Goal: Obtain resource: Obtain resource

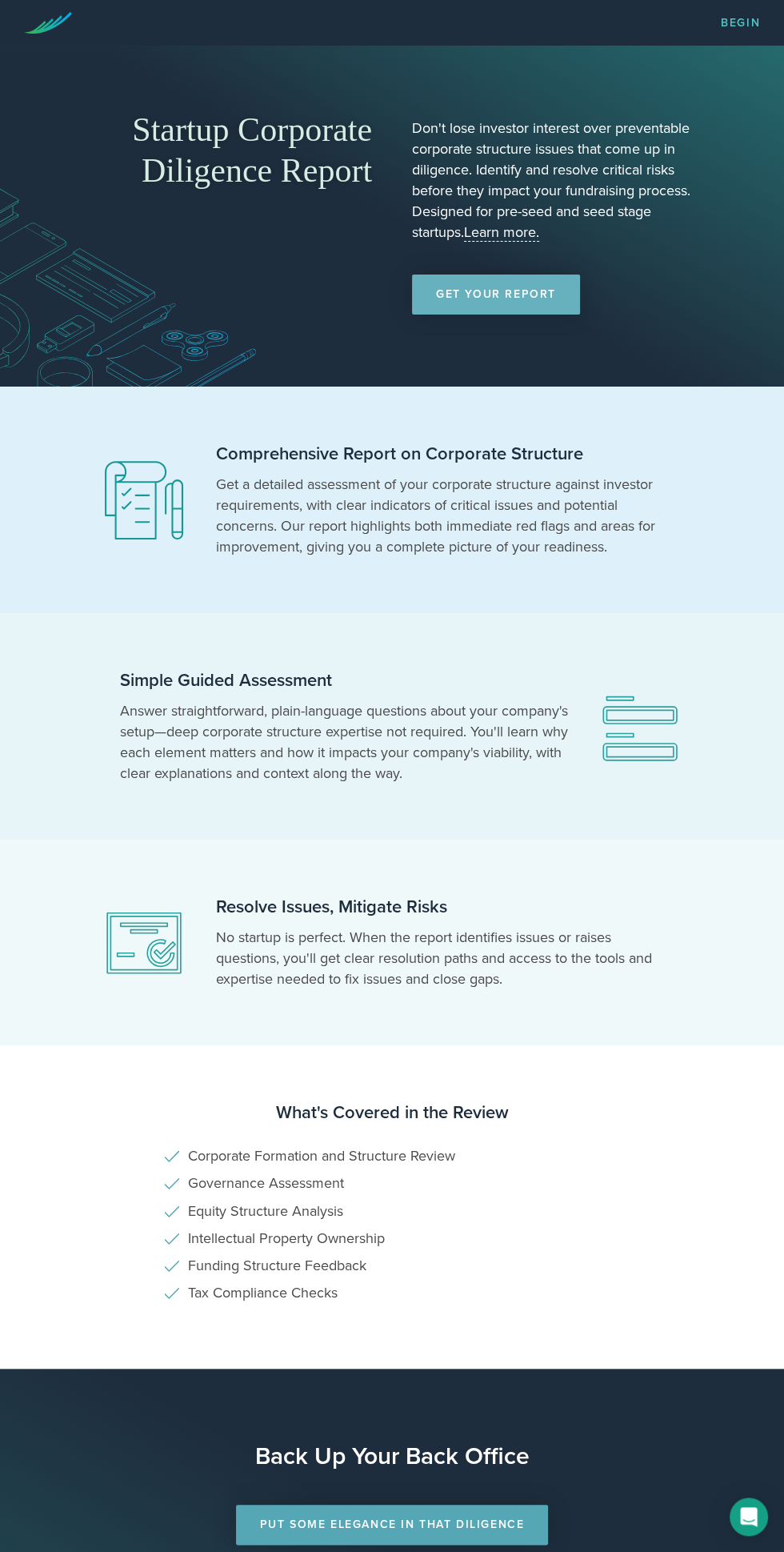
click at [492, 284] on link "Get Your Report" at bounding box center [497, 295] width 168 height 40
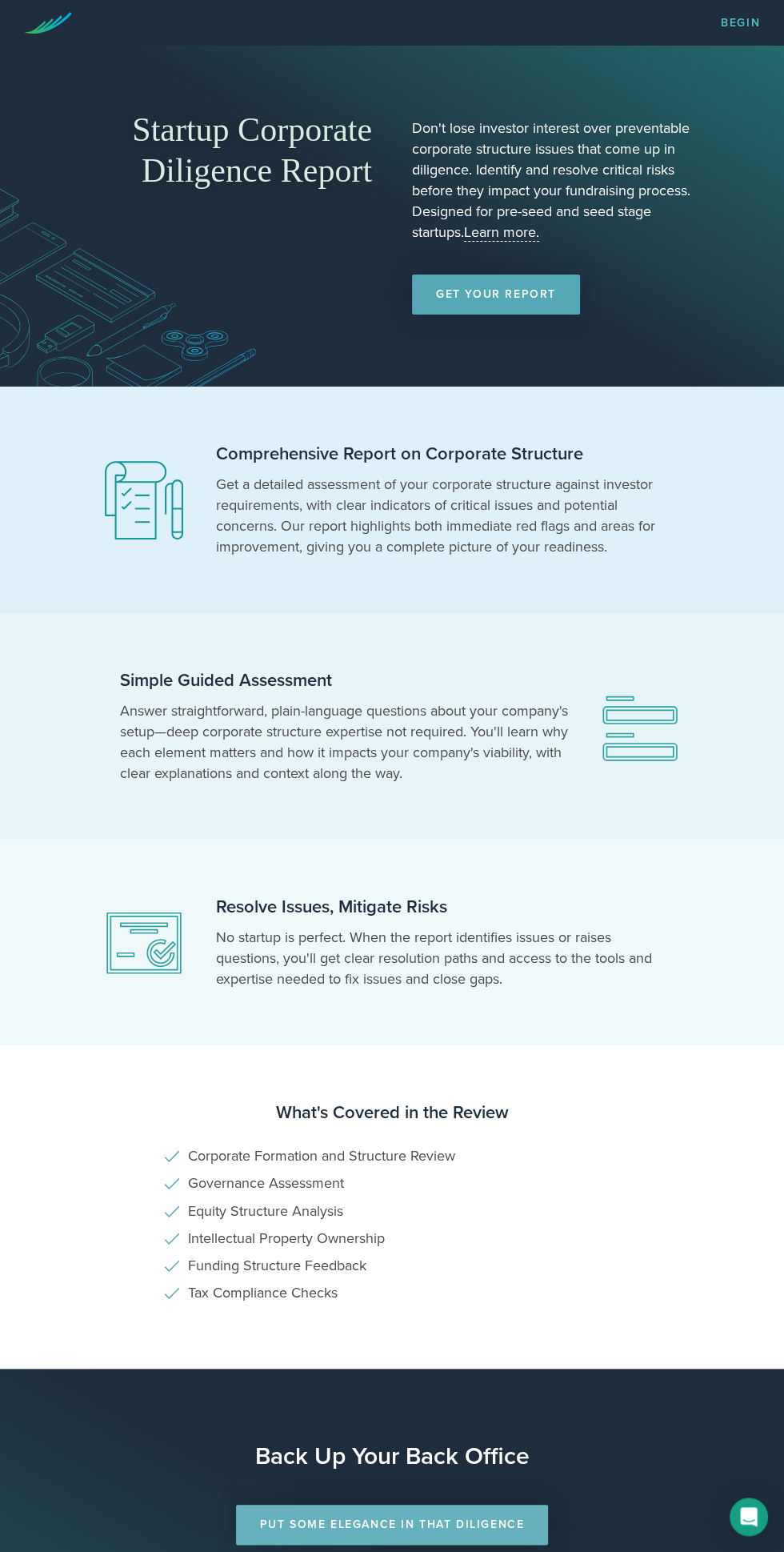
click at [516, 1504] on link "Put Some Elegance in that Diligence" at bounding box center [392, 1524] width 312 height 40
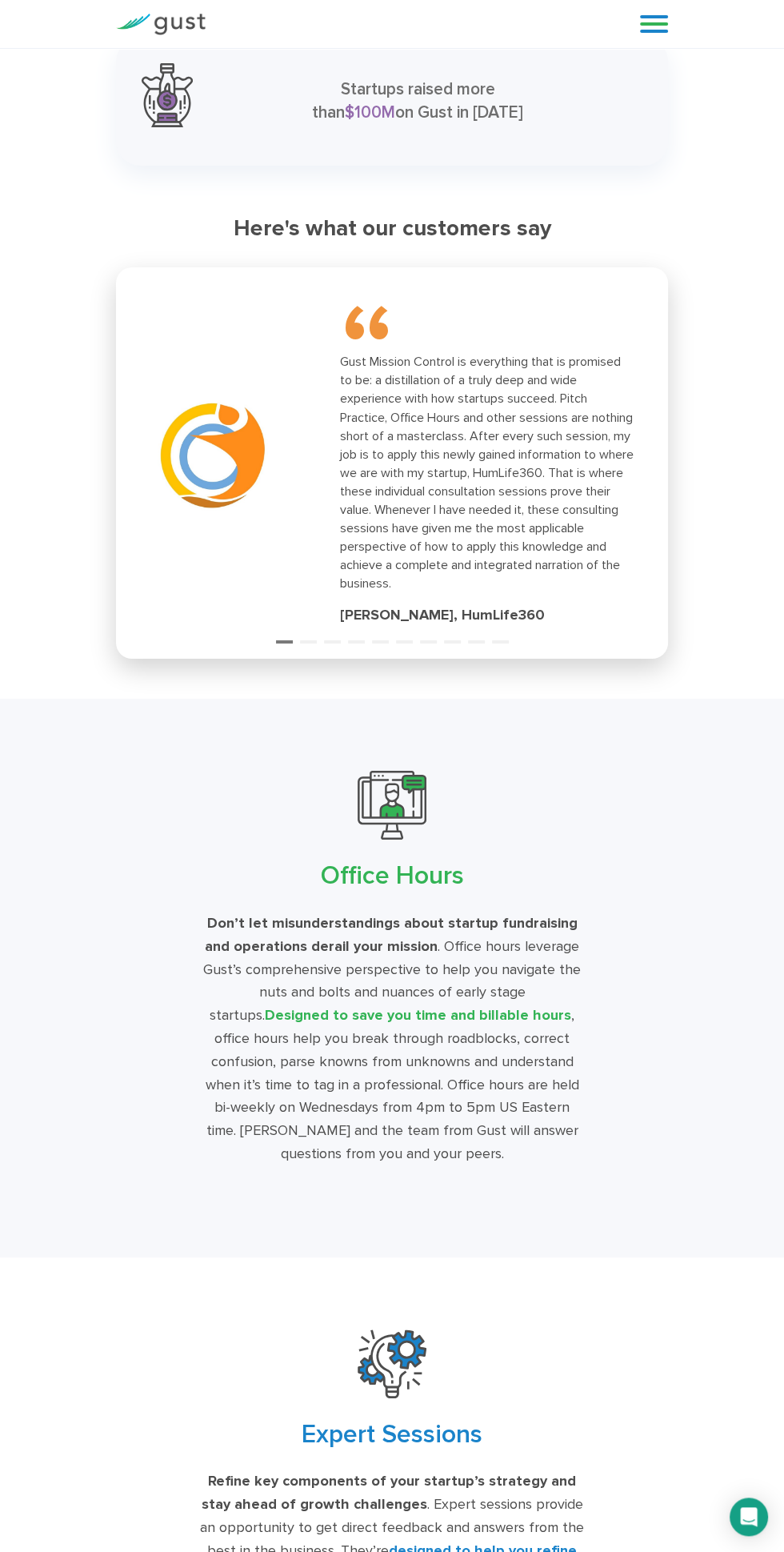
scroll to position [3548, 0]
